Goal: Transaction & Acquisition: Purchase product/service

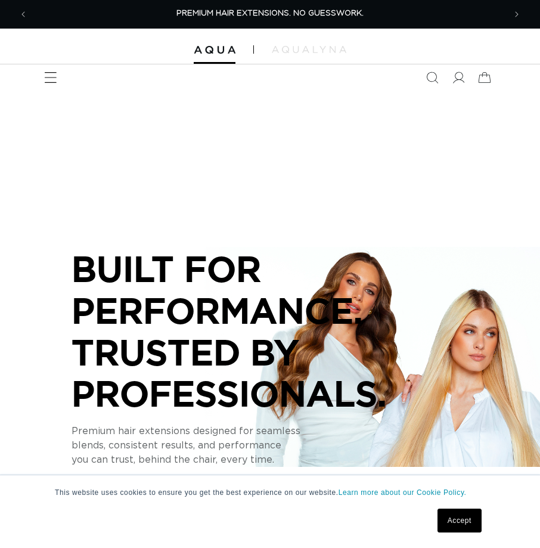
click at [53, 82] on icon "Menu" at bounding box center [50, 78] width 13 height 13
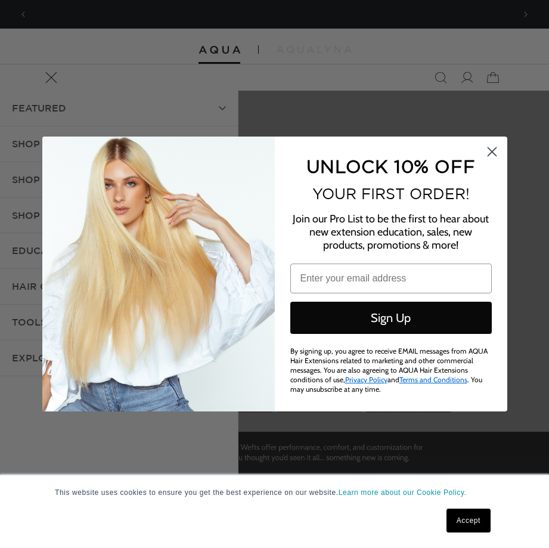
scroll to position [0, 486]
click at [496, 156] on circle "Close dialog" at bounding box center [492, 152] width 20 height 20
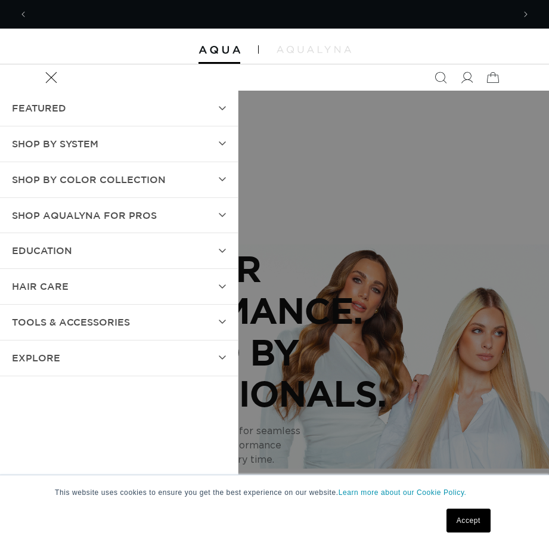
scroll to position [0, 972]
click at [115, 143] on summary "SHOP BY SYSTEM" at bounding box center [119, 143] width 238 height 35
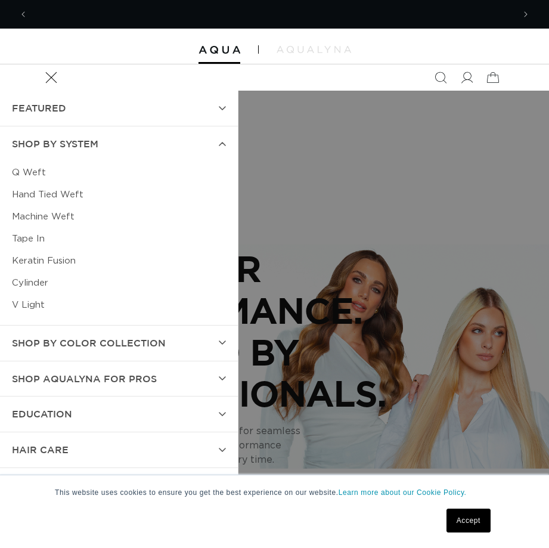
scroll to position [0, 0]
click at [35, 237] on link "Tape In" at bounding box center [119, 239] width 214 height 22
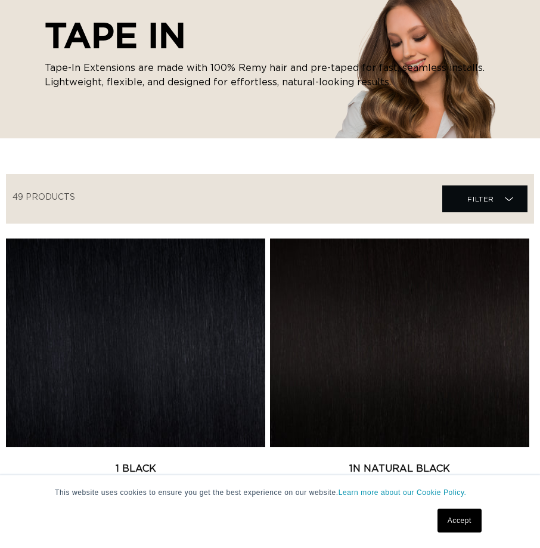
scroll to position [0, 477]
click at [108, 462] on link "1 Black Tape In" at bounding box center [135, 476] width 259 height 29
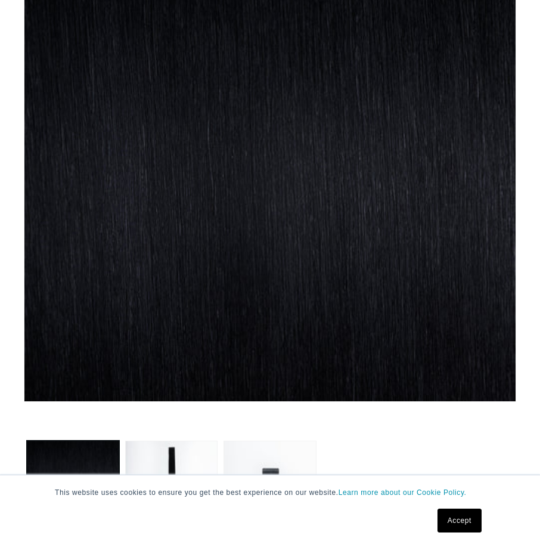
scroll to position [0, 477]
click at [454, 518] on link "Accept" at bounding box center [460, 521] width 44 height 24
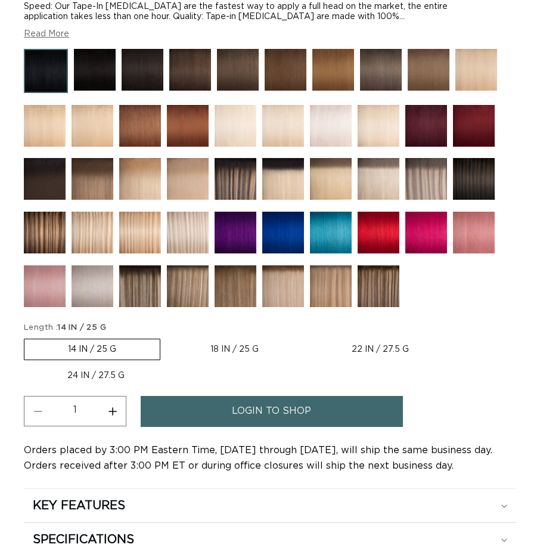
click at [302, 404] on span "login to shop" at bounding box center [271, 411] width 79 height 30
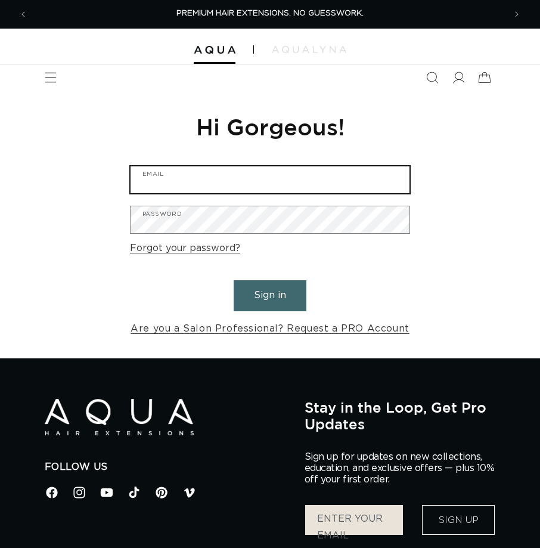
click at [256, 173] on input "Email" at bounding box center [270, 179] width 279 height 27
type input "jacquelinenmccray@gmail.com"
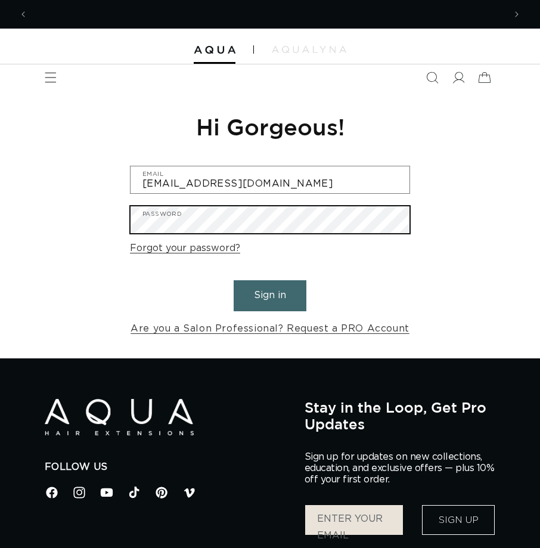
scroll to position [0, 954]
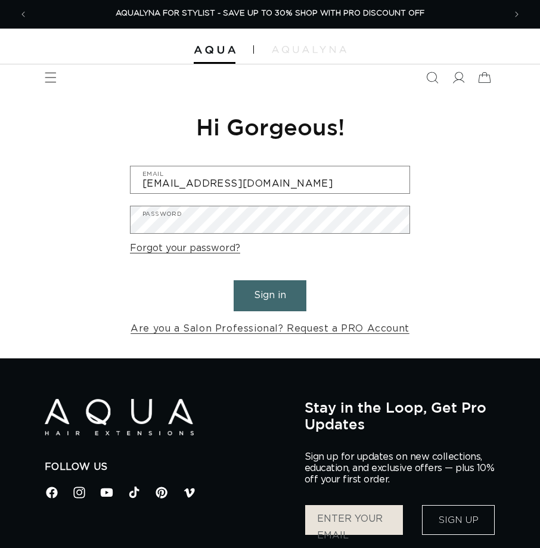
click at [264, 297] on button "Sign in" at bounding box center [270, 295] width 73 height 30
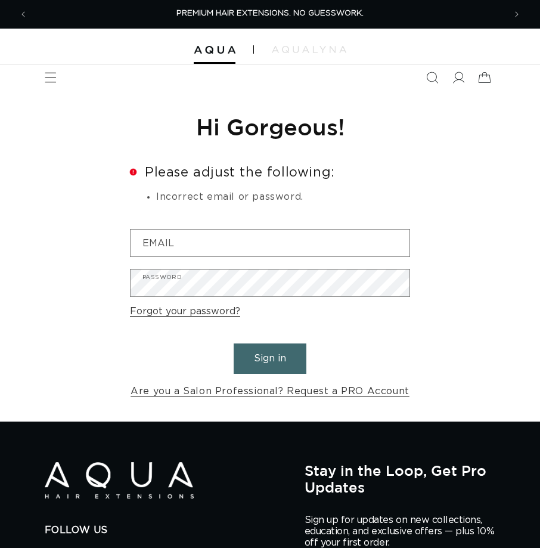
click at [193, 312] on link "Forgot your password?" at bounding box center [185, 311] width 110 height 17
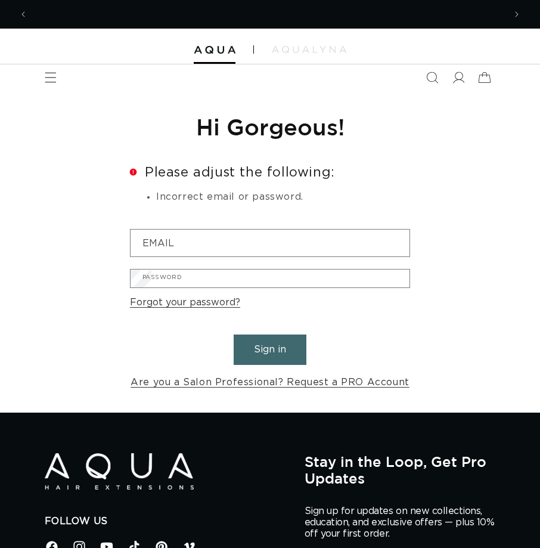
click at [0, 0] on input "Email" at bounding box center [0, 0] width 0 height 0
type input "jacquelinenmccray@gmail.com"
click at [0, 0] on button "Submit" at bounding box center [0, 0] width 0 height 0
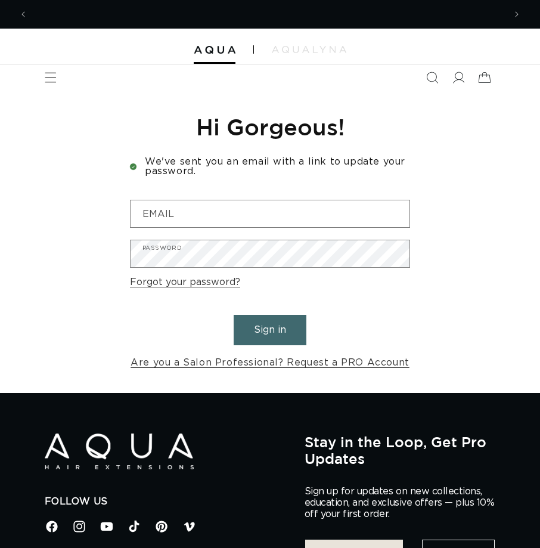
scroll to position [0, 954]
